Goal: Contribute content: Add original content to the website for others to see

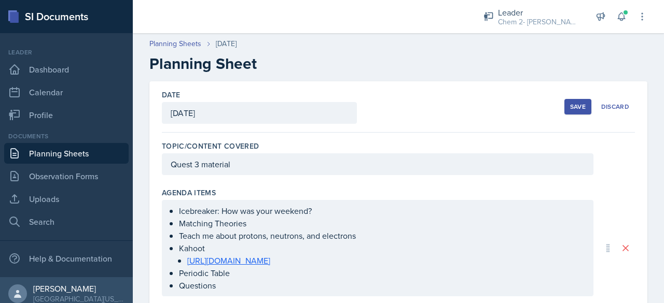
scroll to position [378, 0]
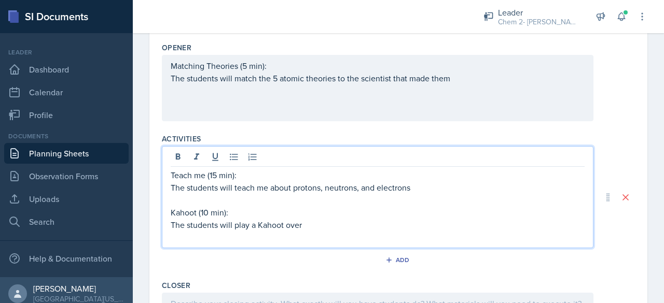
click at [320, 231] on p "The students will play a Kahoot over" at bounding box center [378, 225] width 414 height 12
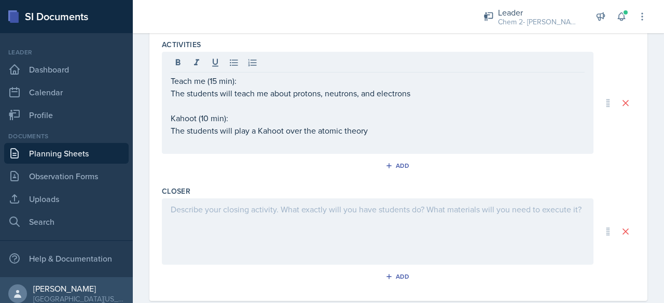
click at [320, 239] on div at bounding box center [378, 232] width 432 height 66
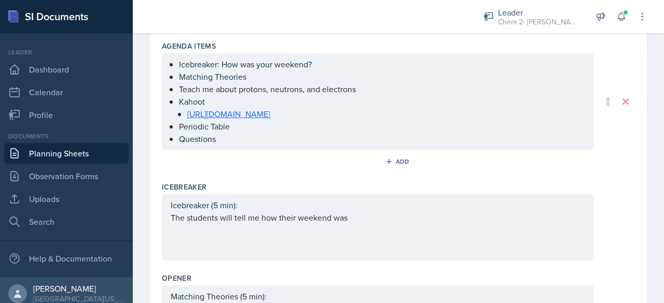
scroll to position [487, 0]
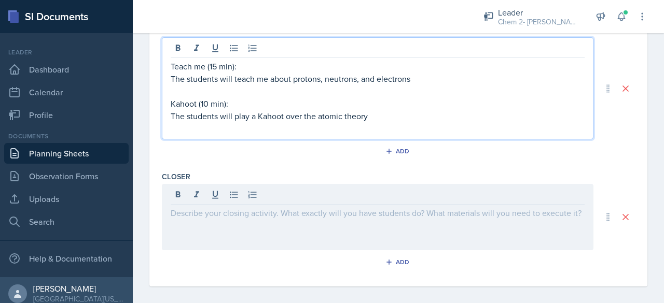
click at [418, 124] on p at bounding box center [378, 128] width 414 height 12
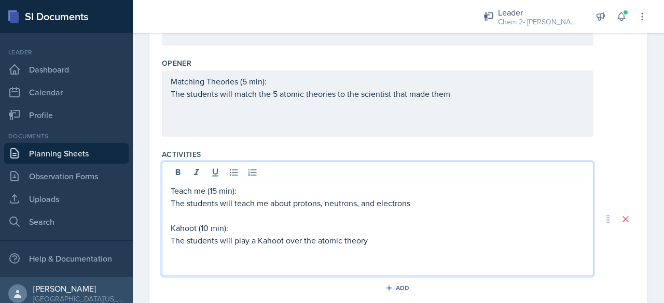
scroll to position [361, 0]
click at [215, 198] on p "Teach me (15 min):" at bounding box center [378, 192] width 414 height 12
click at [218, 198] on p "Teach me (15 min):" at bounding box center [378, 192] width 414 height 12
click at [238, 273] on p "Periodic Table (" at bounding box center [378, 266] width 414 height 12
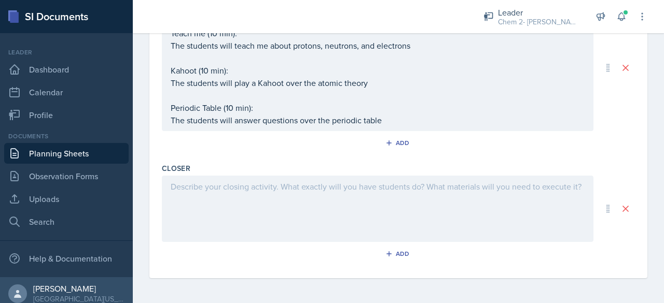
click at [219, 241] on div at bounding box center [378, 209] width 432 height 66
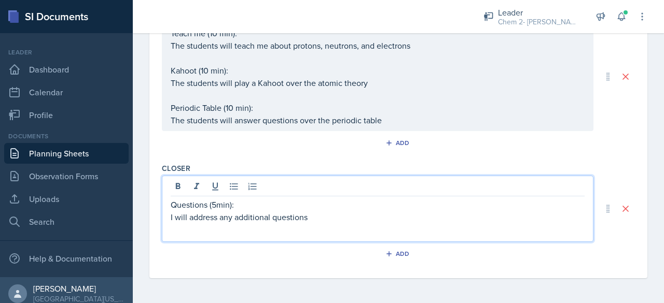
scroll to position [0, 0]
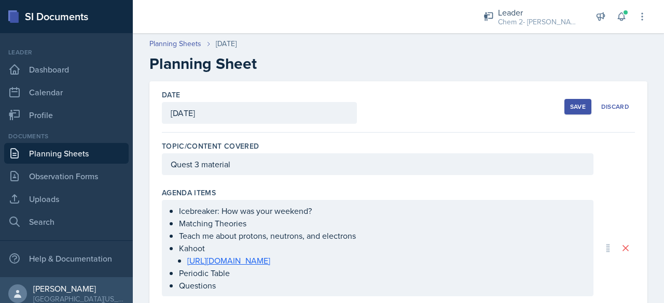
click at [584, 107] on button "Save" at bounding box center [577, 107] width 27 height 16
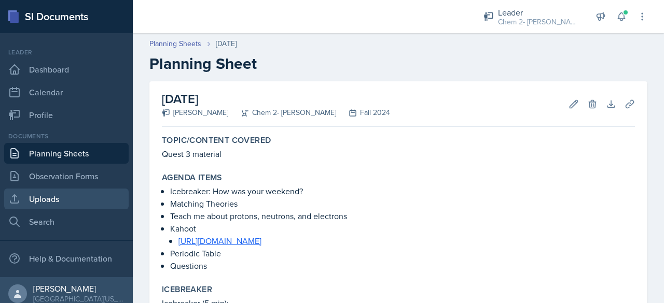
click at [74, 209] on link "Uploads" at bounding box center [66, 199] width 125 height 21
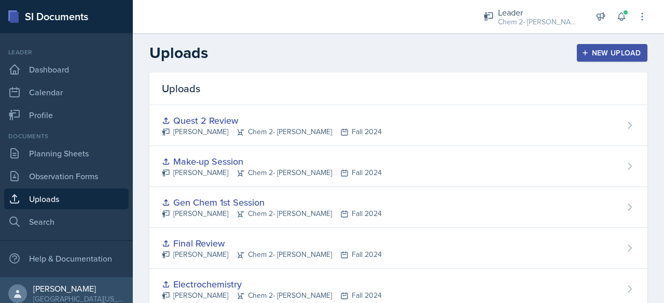
click at [610, 51] on div "New Upload" at bounding box center [613, 53] width 58 height 8
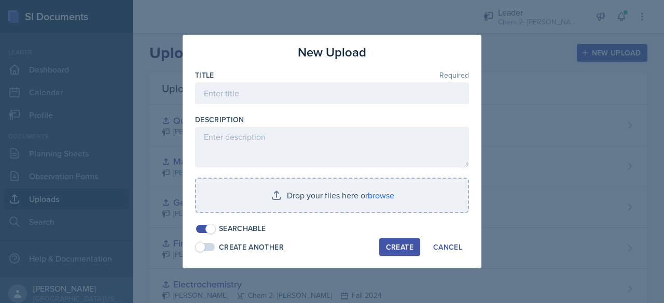
click at [276, 104] on div at bounding box center [332, 109] width 274 height 10
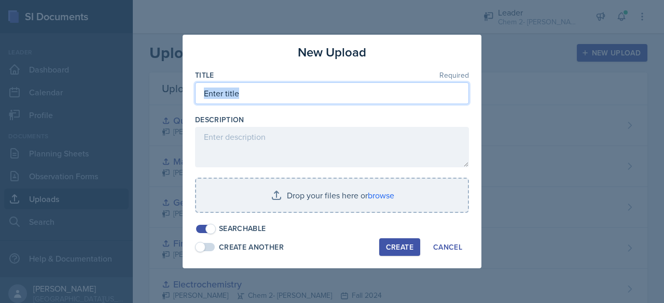
click at [261, 93] on input at bounding box center [332, 93] width 274 height 22
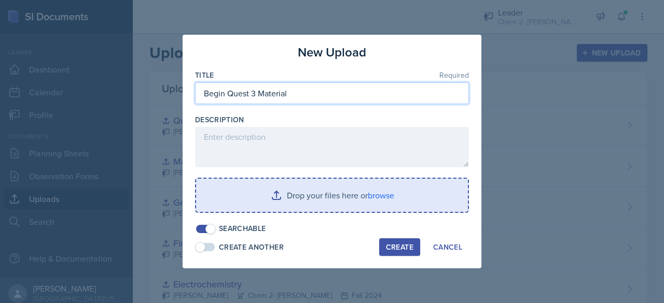
type input "Begin Quest 3 Material"
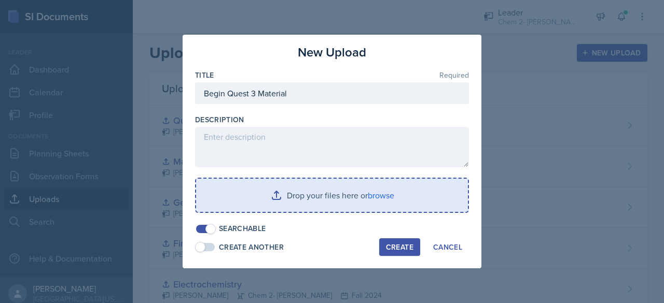
click at [287, 195] on input "file" at bounding box center [332, 195] width 272 height 33
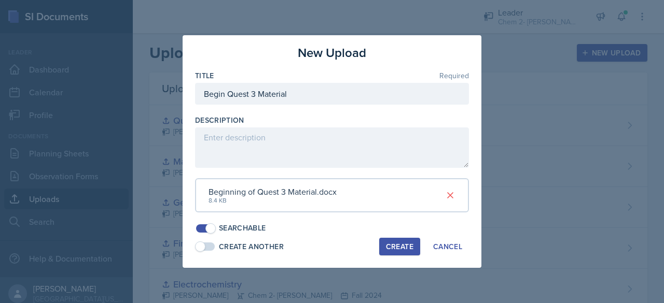
click at [390, 249] on div "Create" at bounding box center [399, 247] width 27 height 8
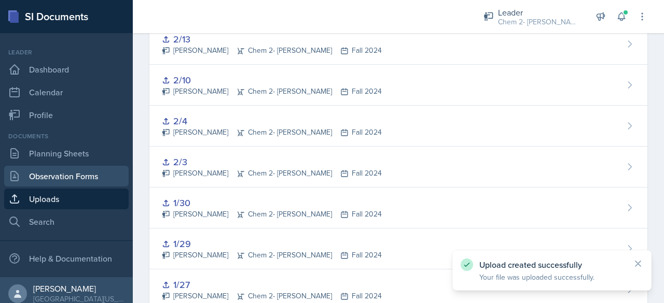
scroll to position [805, 0]
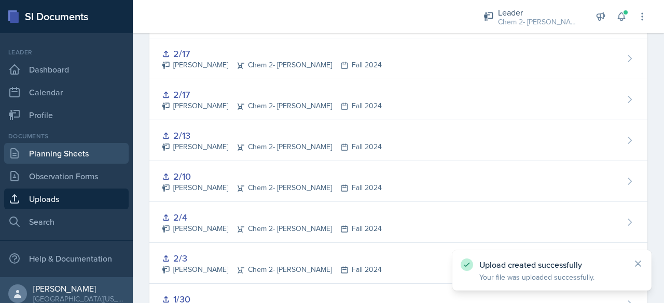
click at [89, 153] on link "Planning Sheets" at bounding box center [66, 153] width 125 height 21
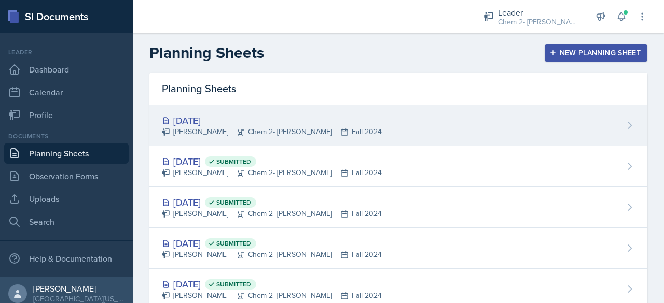
click at [493, 118] on div "[DATE] [PERSON_NAME] Chem 2- [PERSON_NAME] Fall 2024" at bounding box center [398, 125] width 498 height 41
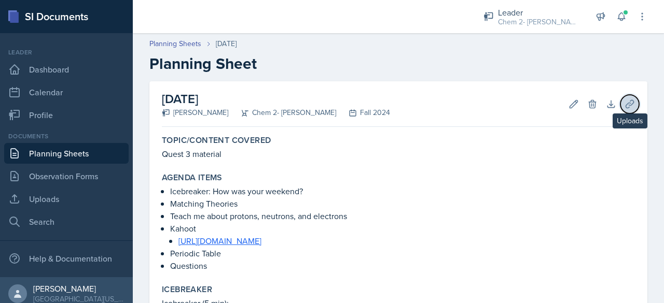
click at [625, 106] on icon at bounding box center [630, 104] width 10 height 10
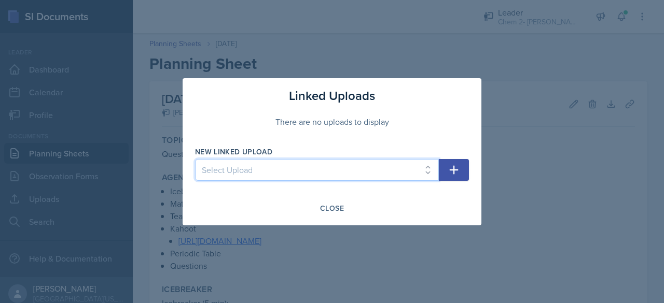
click at [383, 165] on select "Select Upload SI 9/11 SI 9/12 Exam 1 Jeopardy 9/18 9/19 9/23 9/25 9/26 9/30 10/…" at bounding box center [317, 170] width 244 height 22
select select "9fef5f5e-af1a-4268-a18f-929ff23c1466"
click at [195, 159] on select "Select Upload SI 9/11 SI 9/12 Exam 1 Jeopardy 9/18 9/19 9/23 9/25 9/26 9/30 10/…" at bounding box center [317, 170] width 244 height 22
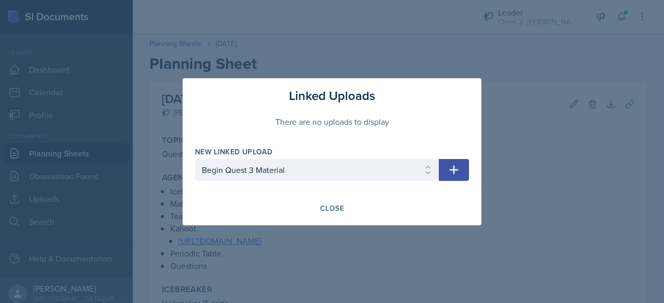
click at [451, 169] on icon "button" at bounding box center [454, 170] width 12 height 12
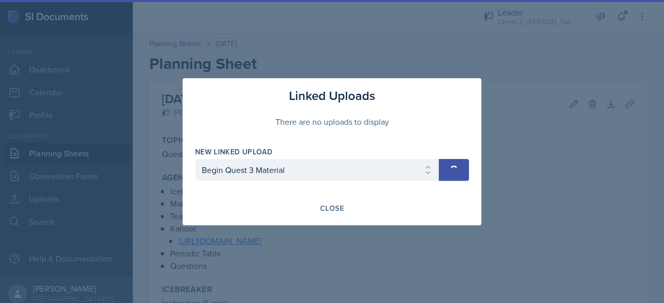
select select
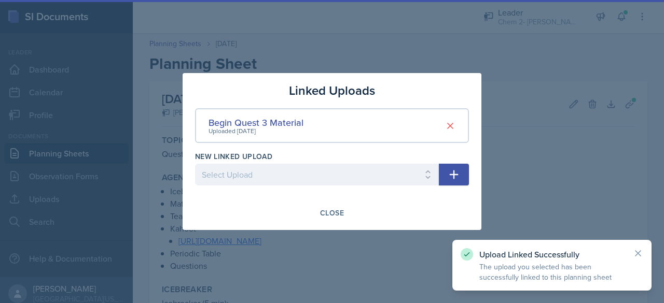
click at [533, 169] on div at bounding box center [332, 151] width 664 height 303
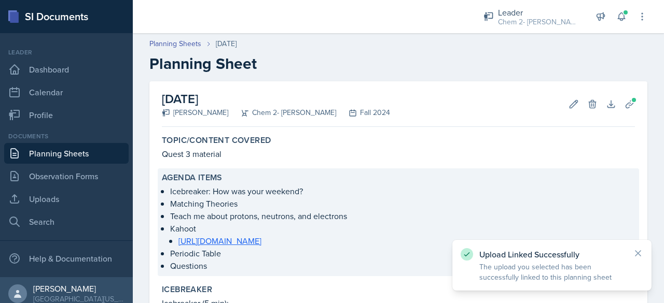
scroll to position [322, 0]
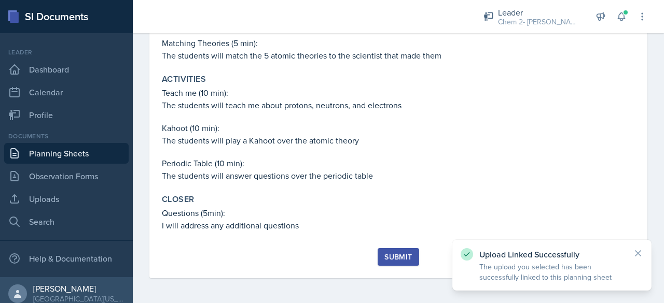
click at [384, 253] on div "Submit" at bounding box center [397, 257] width 27 height 8
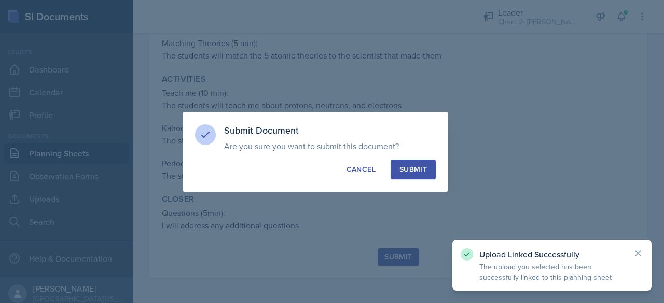
click at [421, 164] on div "Submit" at bounding box center [412, 169] width 27 height 10
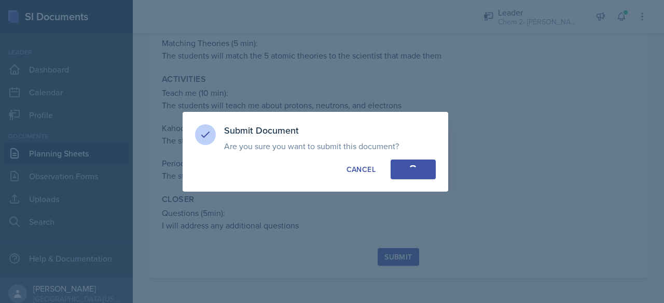
scroll to position [292, 0]
